Goal: Information Seeking & Learning: Understand process/instructions

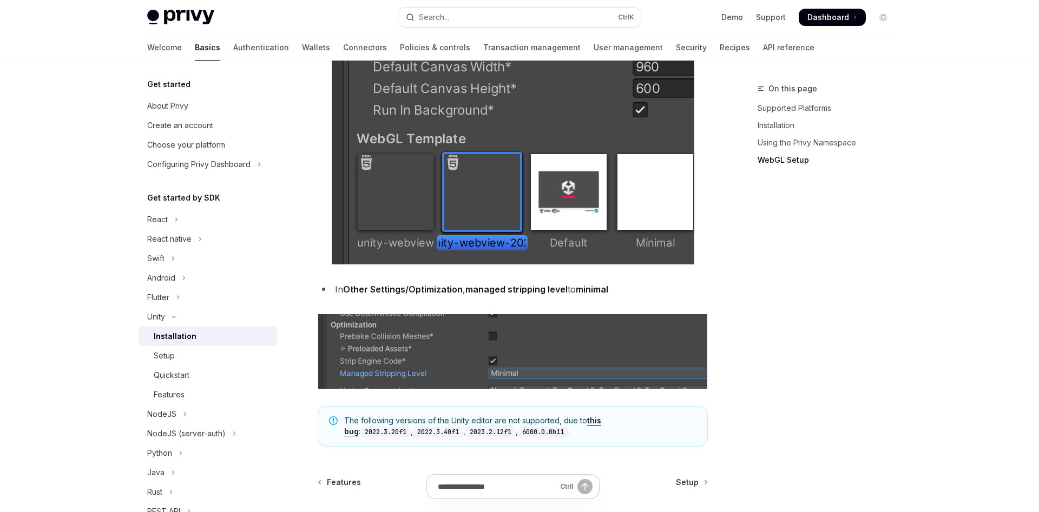
scroll to position [1331, 0]
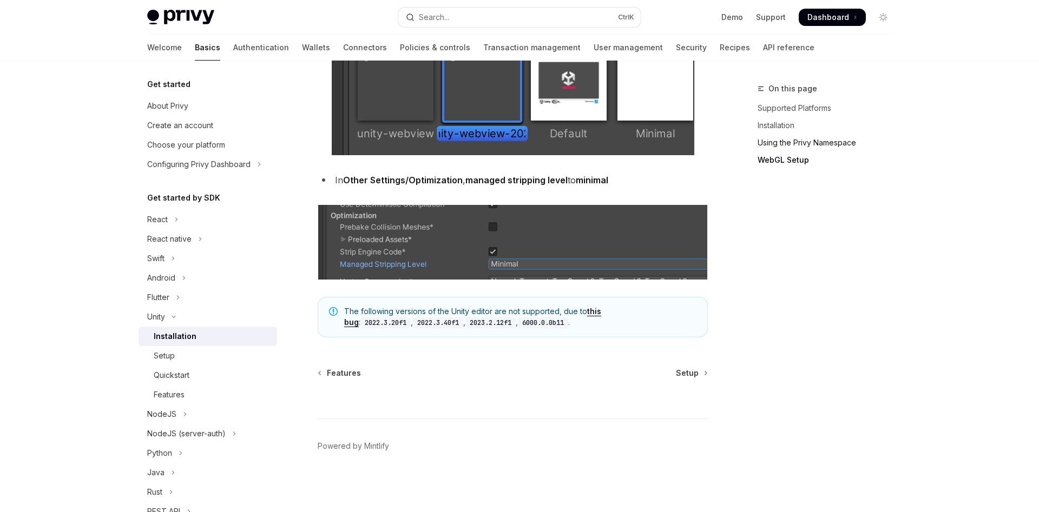
click at [782, 143] on link "Using the Privy Namespace" at bounding box center [828, 142] width 143 height 17
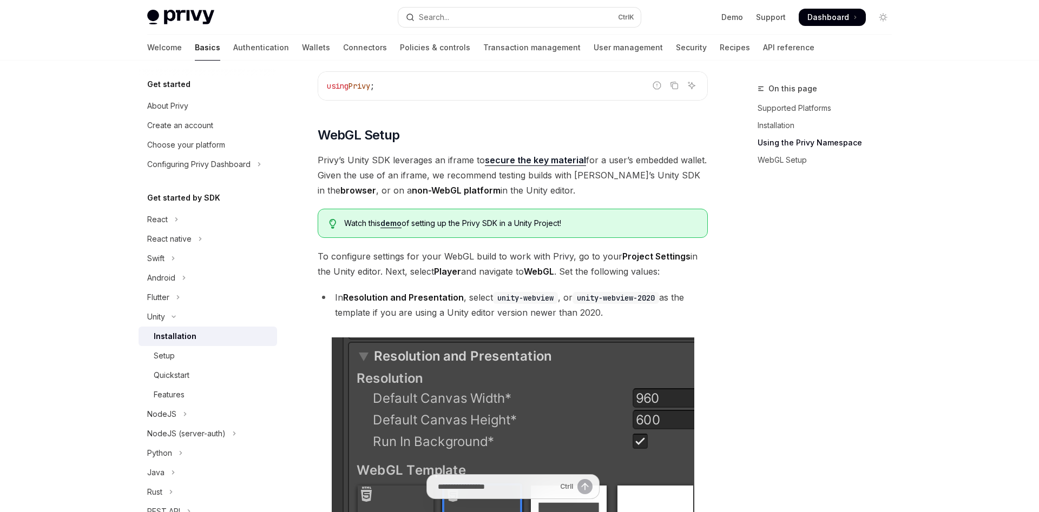
scroll to position [922, 0]
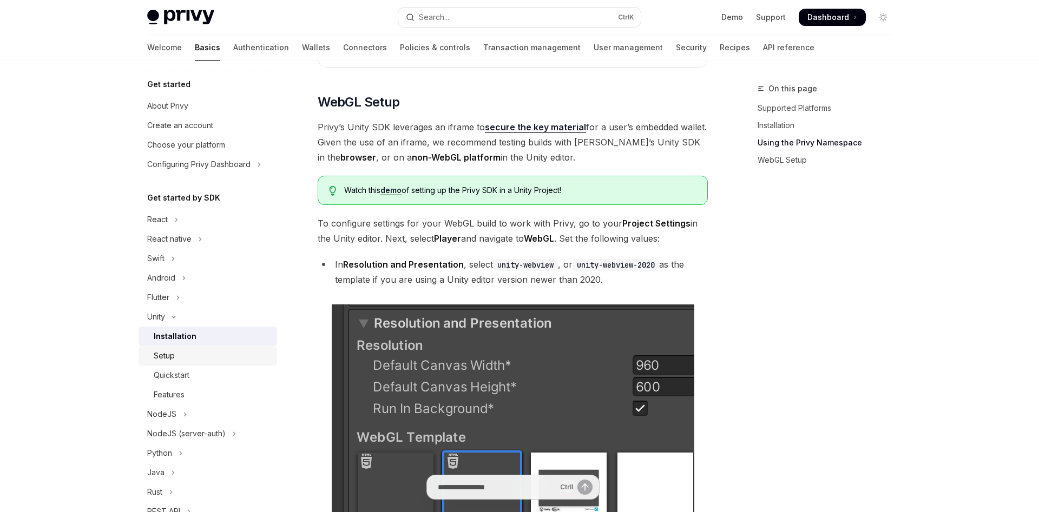
click at [171, 358] on div "Setup" at bounding box center [164, 355] width 21 height 13
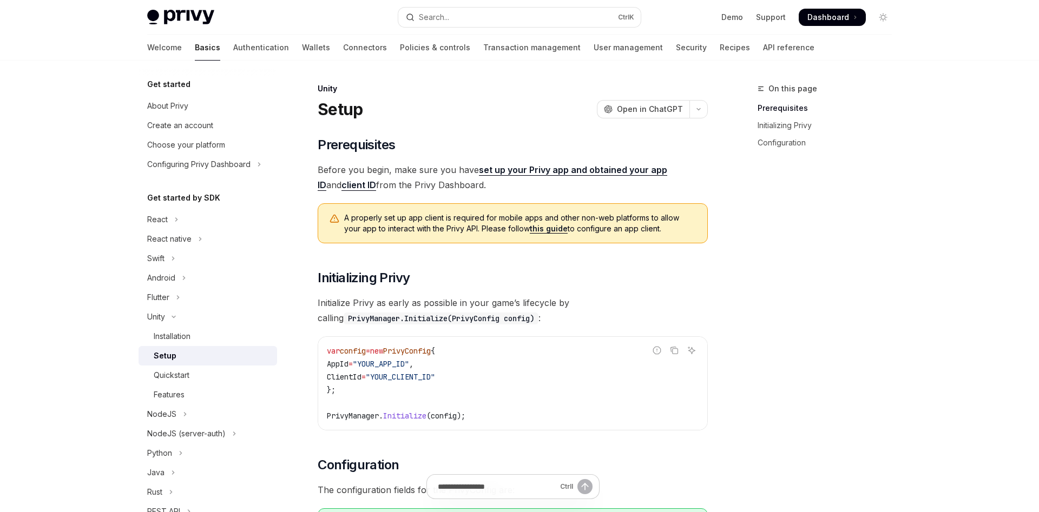
drag, startPoint x: 57, startPoint y: 63, endPoint x: 78, endPoint y: 63, distance: 21.1
click at [57, 64] on div "Skip to main content Privy Docs home page Search... Ctrl K Demo Support Dashboa…" at bounding box center [519, 361] width 1039 height 723
click at [184, 17] on img at bounding box center [180, 17] width 67 height 15
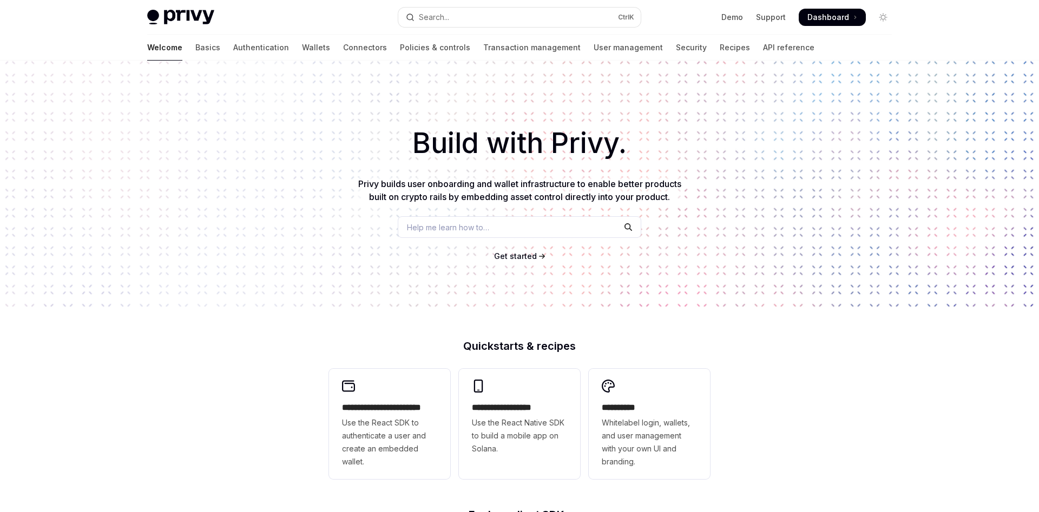
type textarea "*"
click at [845, 18] on span "Dashboard" at bounding box center [828, 17] width 42 height 11
